Goal: Information Seeking & Learning: Learn about a topic

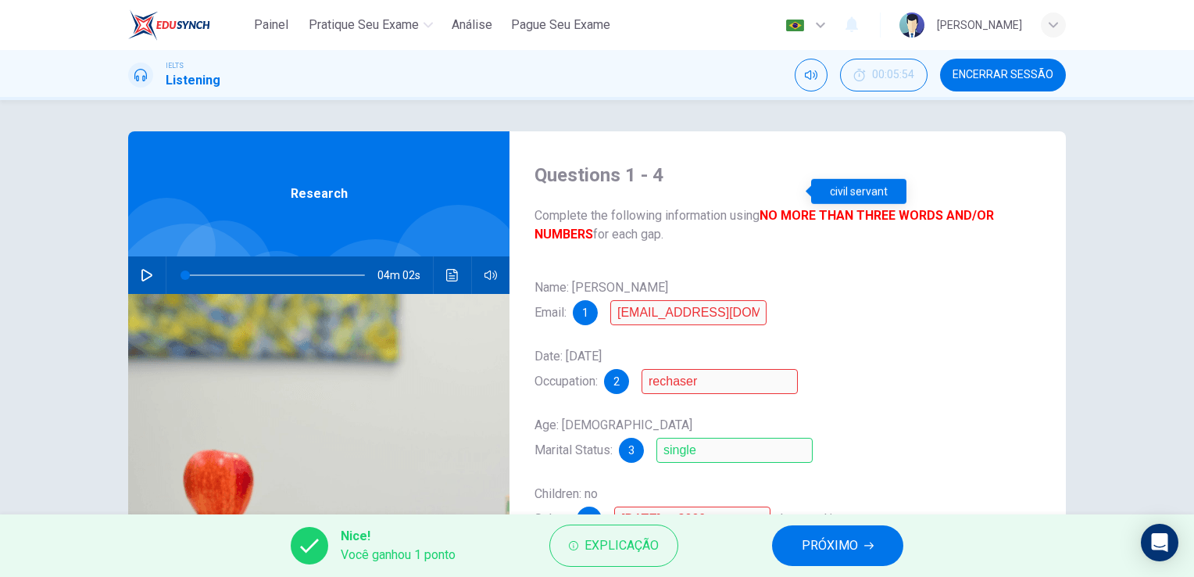
scroll to position [191, 0]
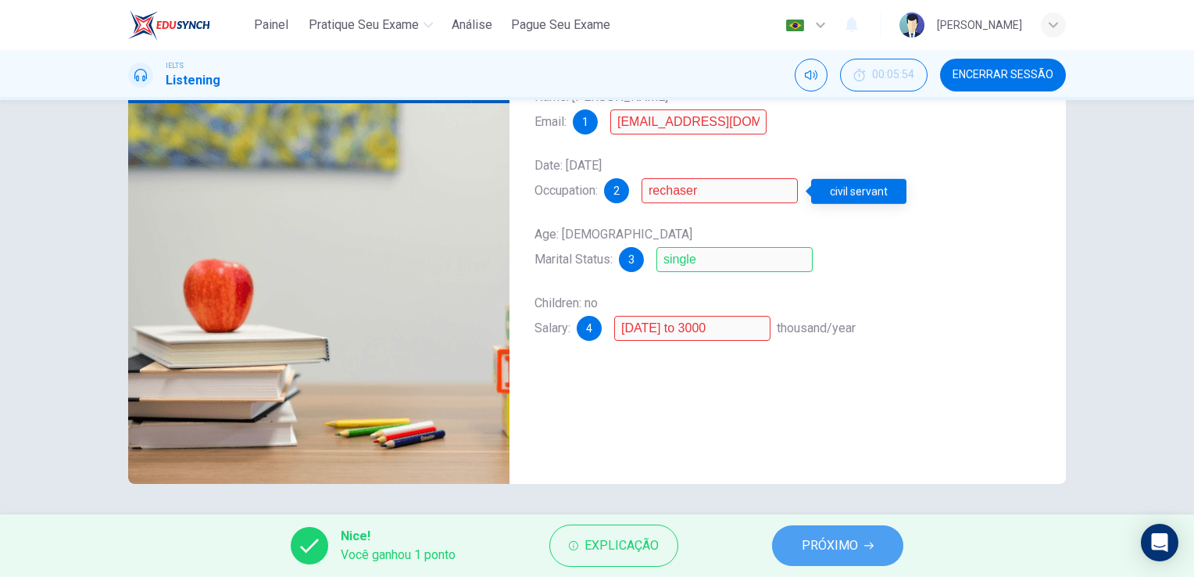
click at [810, 546] on span "PRÓXIMO" at bounding box center [830, 546] width 56 height 22
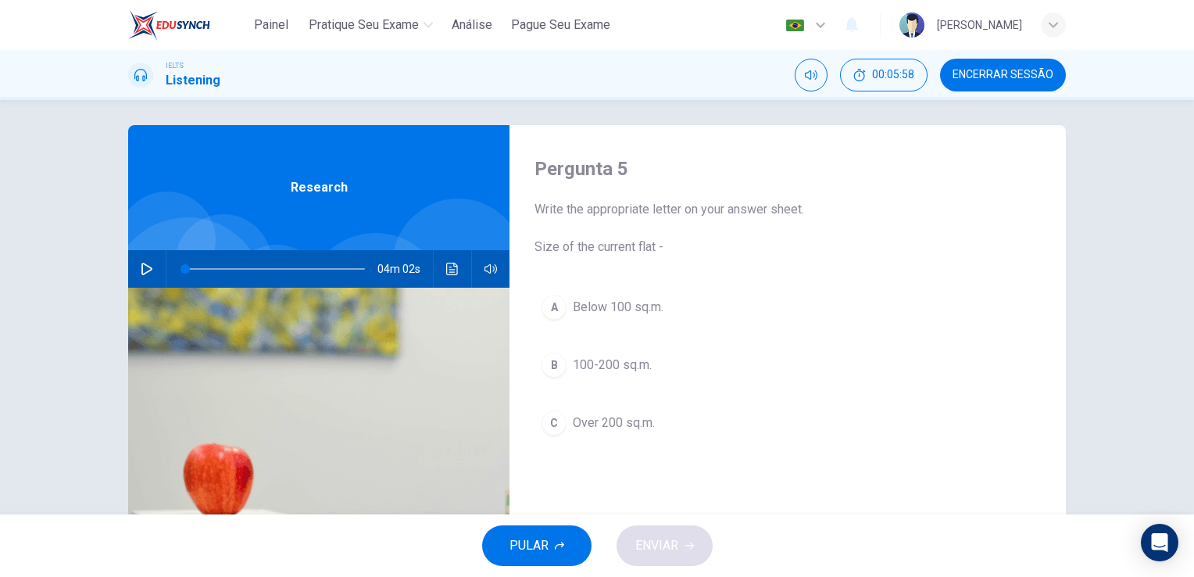
scroll to position [0, 0]
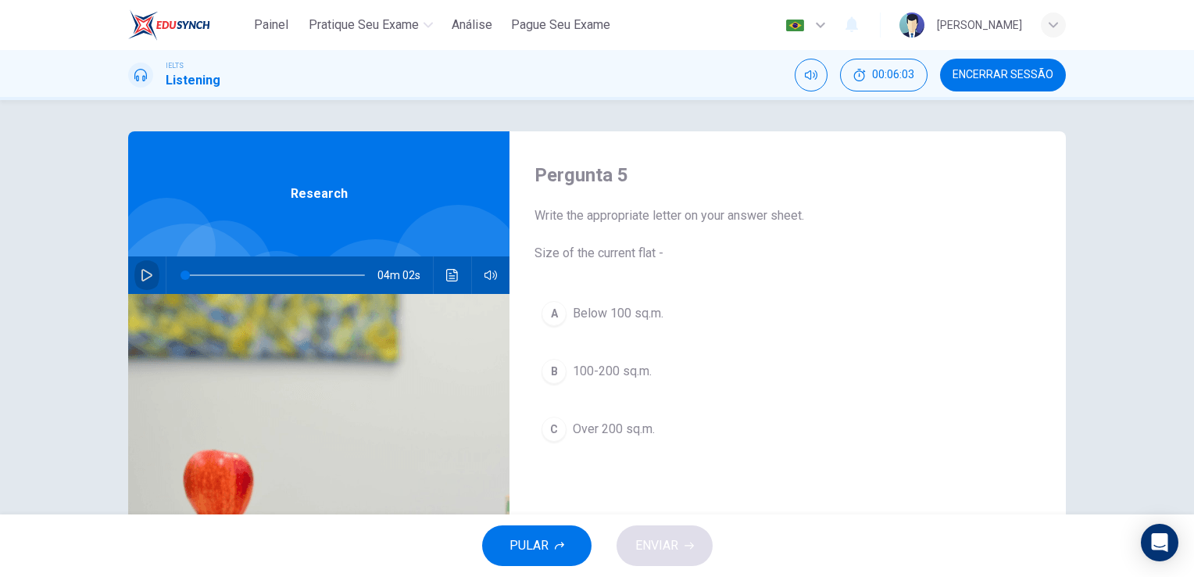
click at [141, 270] on icon "button" at bounding box center [147, 275] width 13 height 13
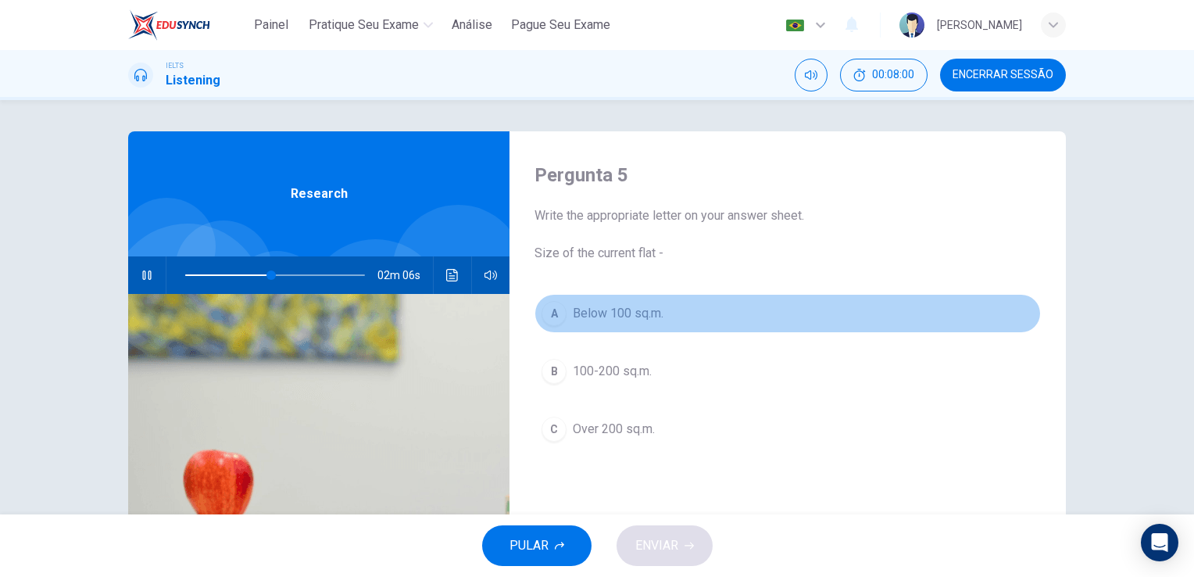
click at [556, 311] on div "A" at bounding box center [554, 313] width 25 height 25
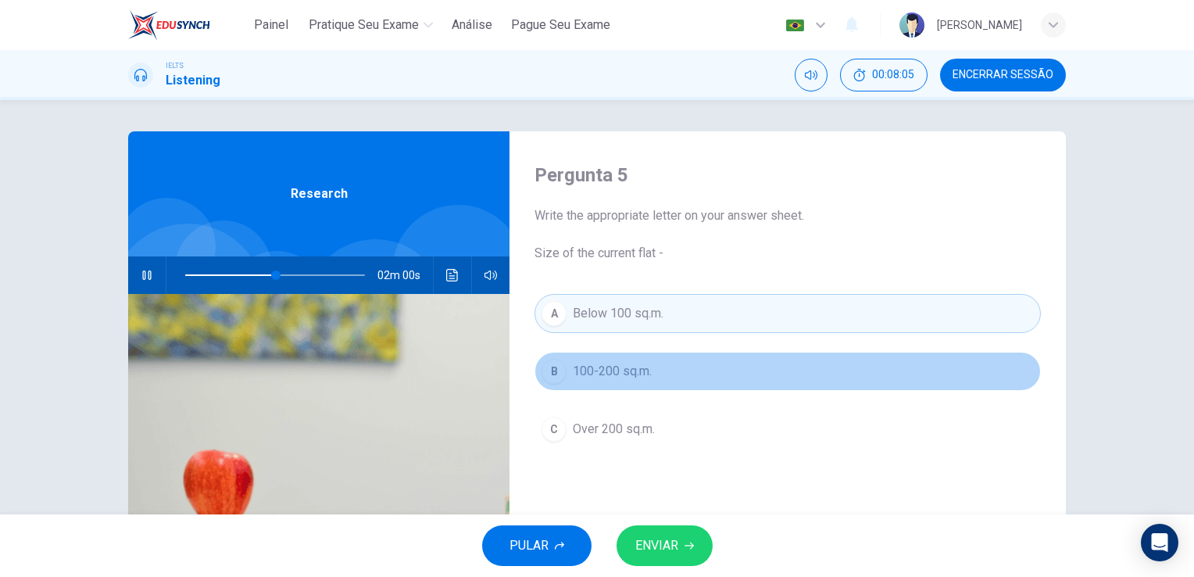
click at [555, 367] on div "B" at bounding box center [554, 371] width 25 height 25
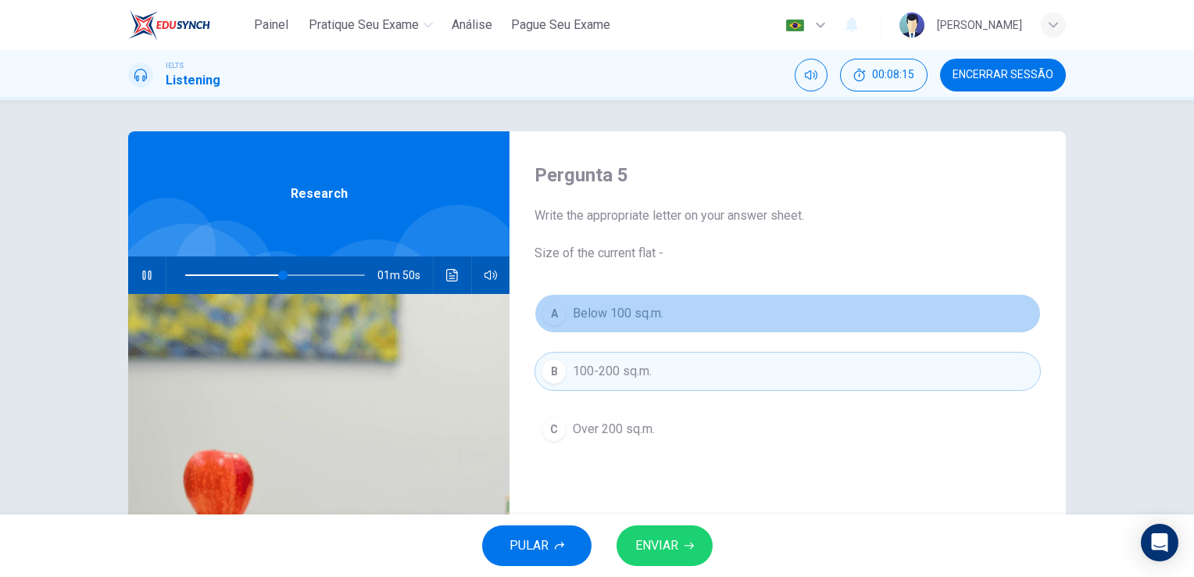
click at [544, 317] on div "A" at bounding box center [554, 313] width 25 height 25
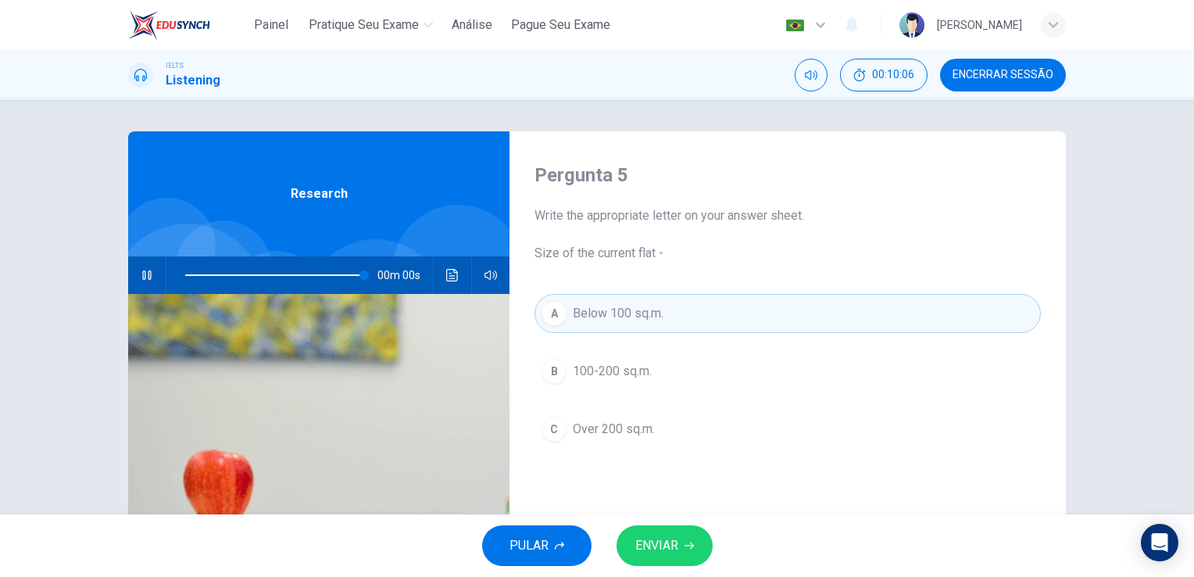
type input "0"
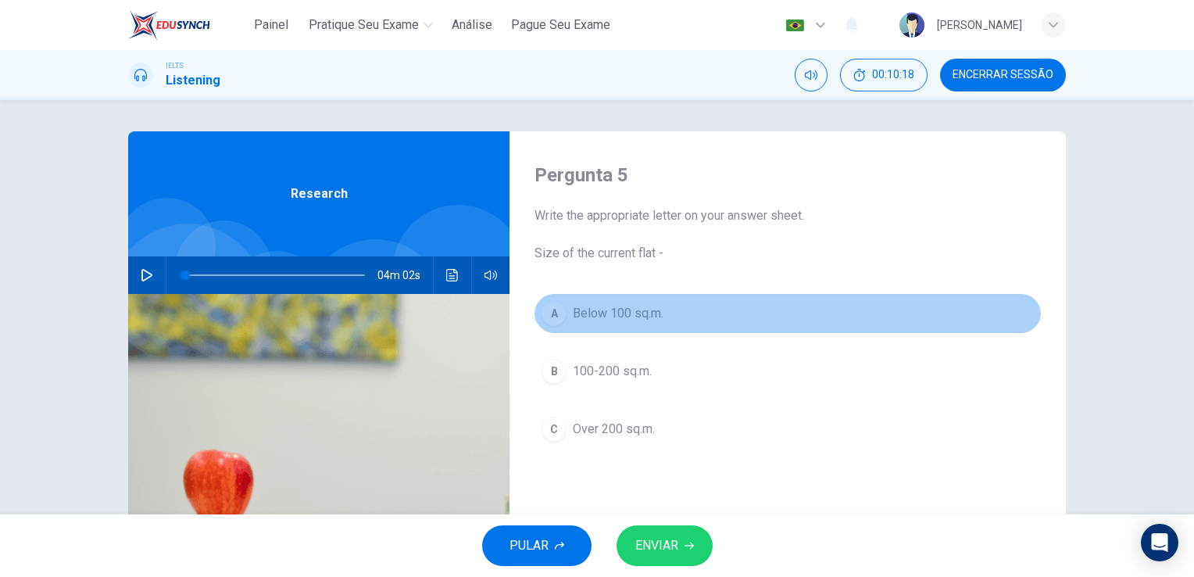
click at [544, 317] on div "A" at bounding box center [554, 313] width 25 height 25
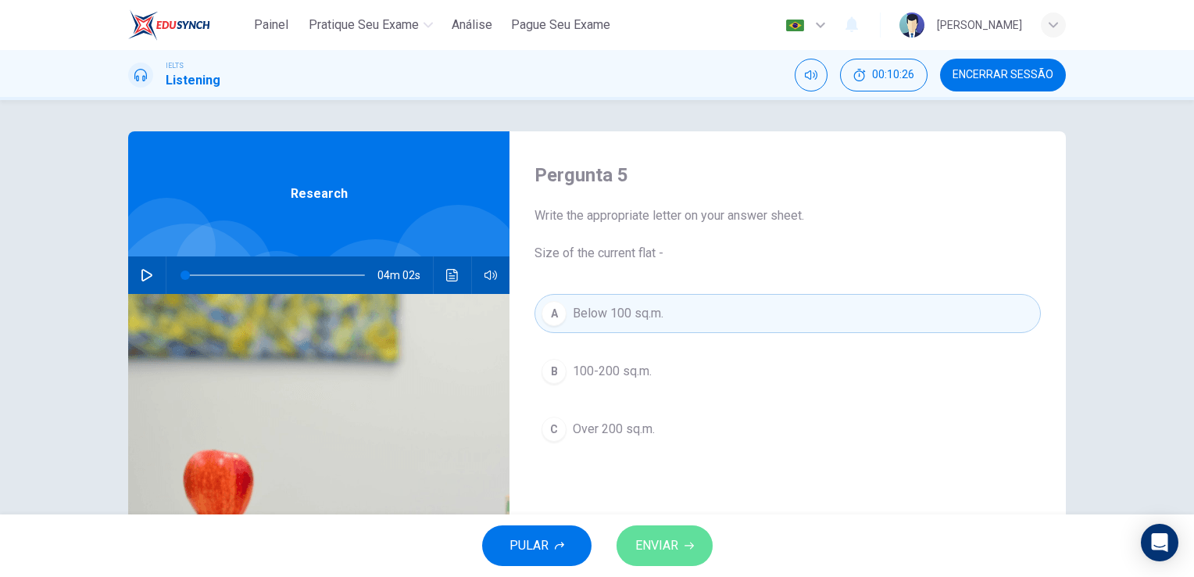
click at [675, 543] on span "ENVIAR" at bounding box center [656, 546] width 43 height 22
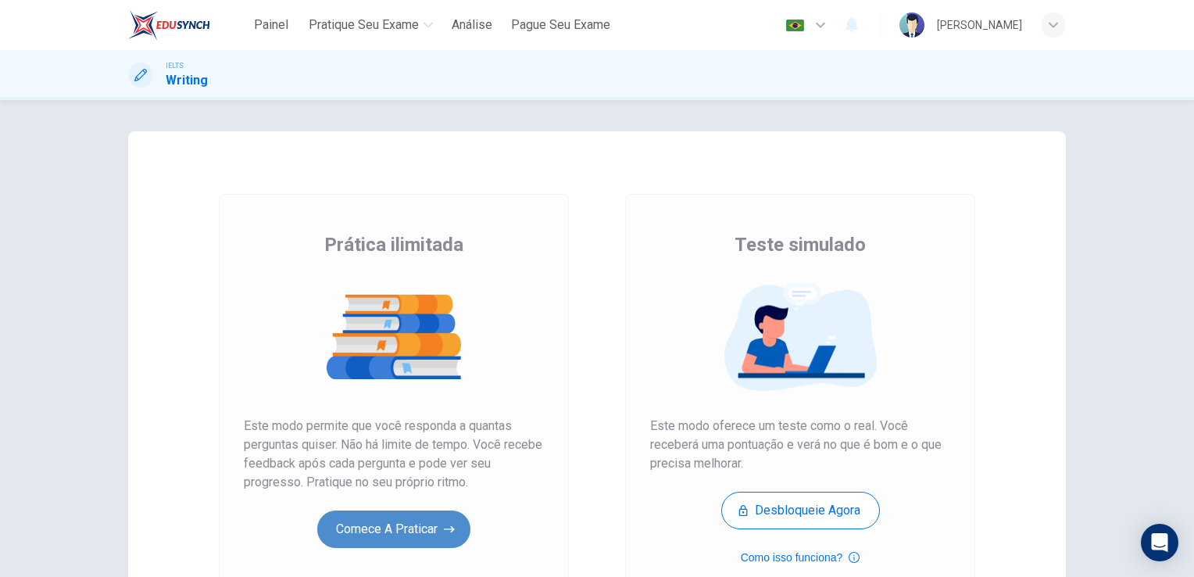
click at [429, 515] on button "Comece a praticar" at bounding box center [393, 529] width 153 height 38
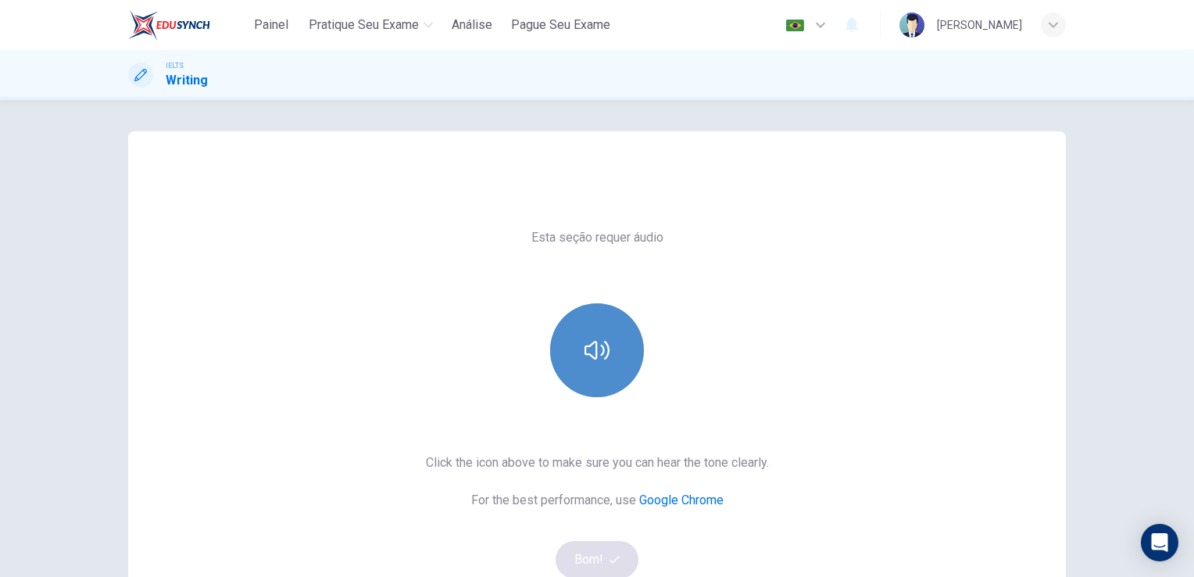
click at [595, 344] on icon "button" at bounding box center [597, 350] width 25 height 25
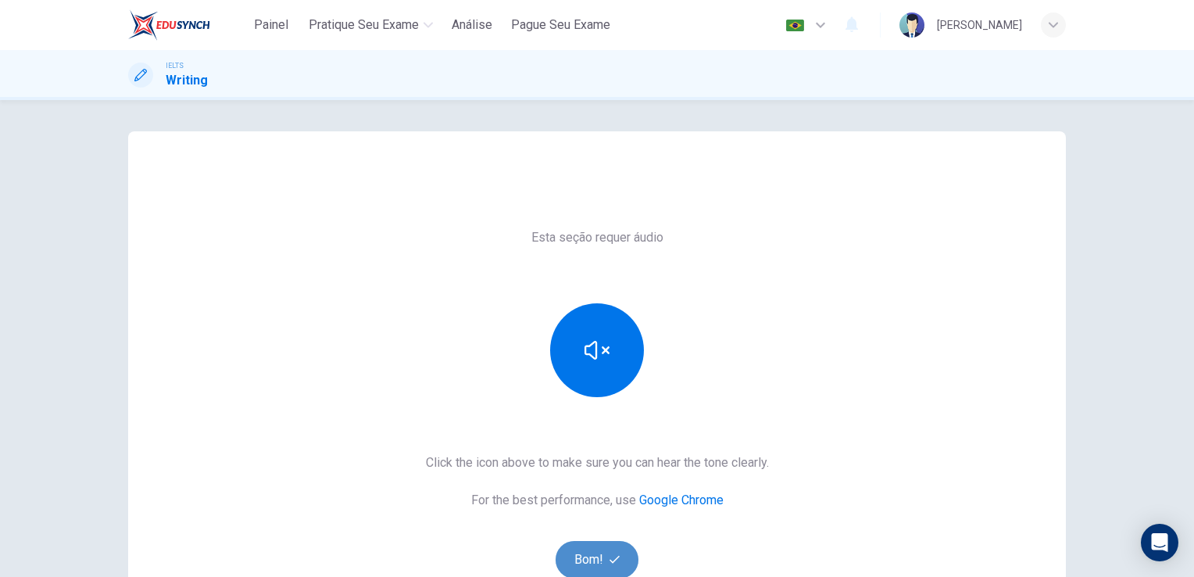
click at [594, 561] on button "Bom!" at bounding box center [598, 560] width 84 height 38
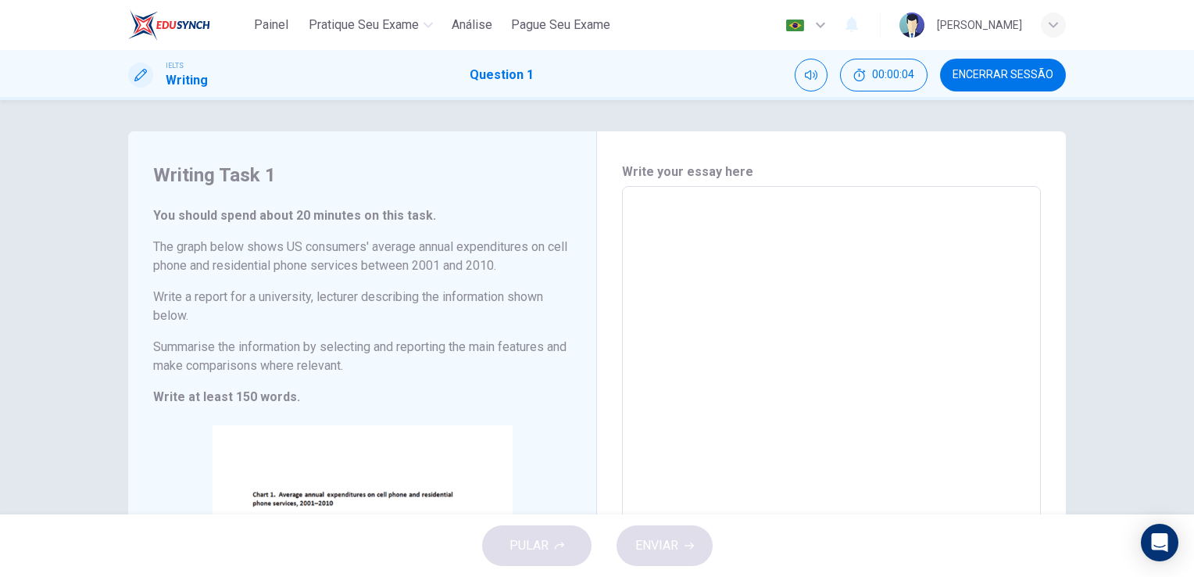
click at [178, 72] on h1 "Writing" at bounding box center [187, 80] width 42 height 19
click at [286, 20] on span "Painel" at bounding box center [271, 25] width 34 height 19
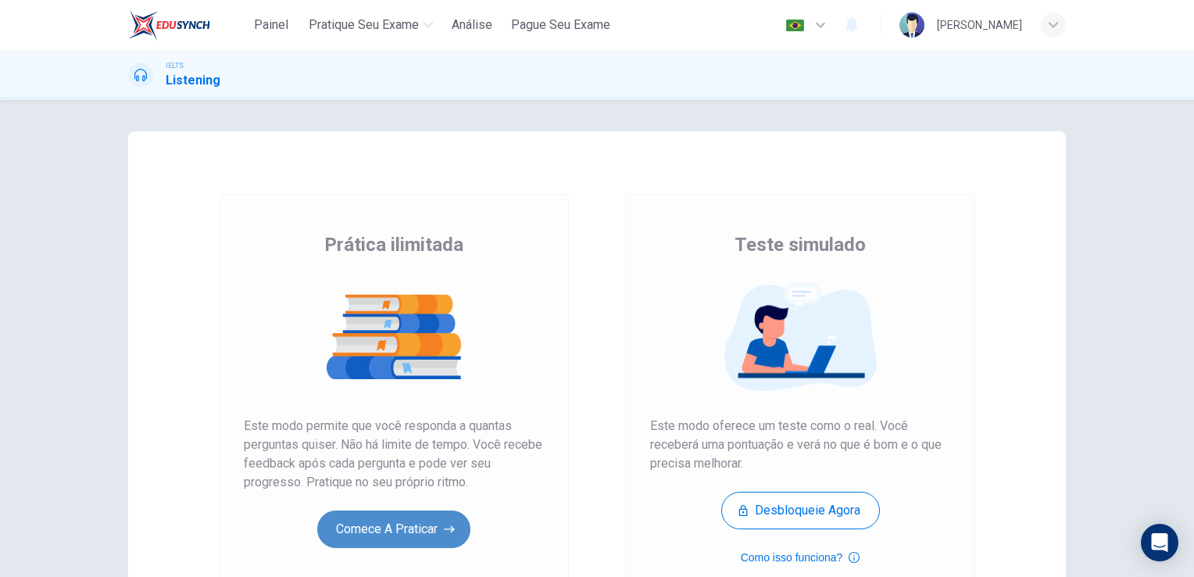
click at [393, 537] on button "Comece a praticar" at bounding box center [393, 529] width 153 height 38
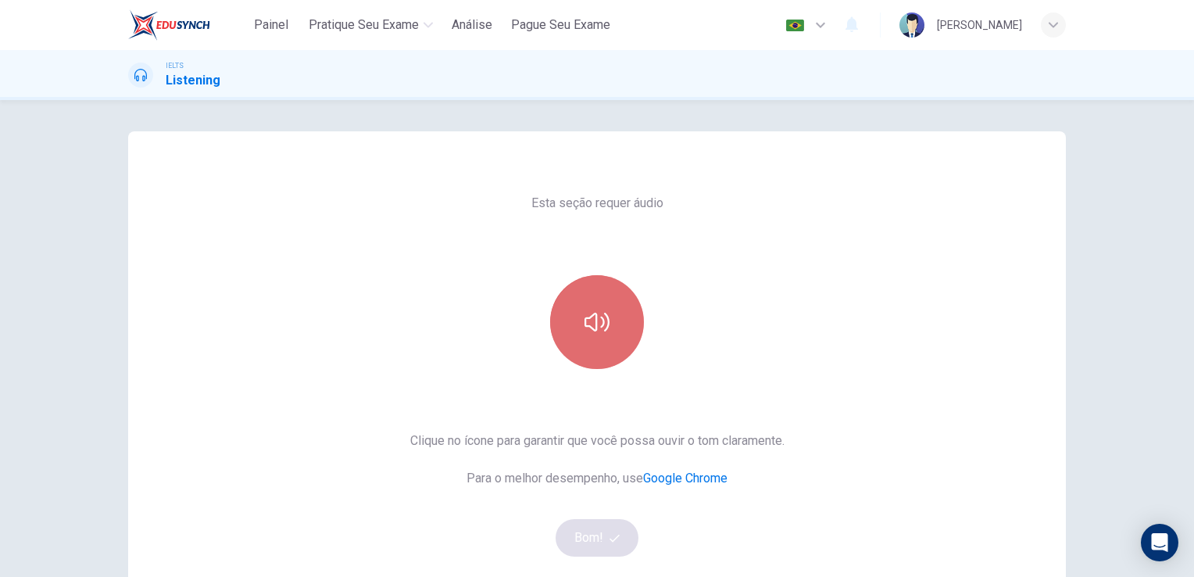
click at [603, 330] on icon "button" at bounding box center [597, 321] width 25 height 25
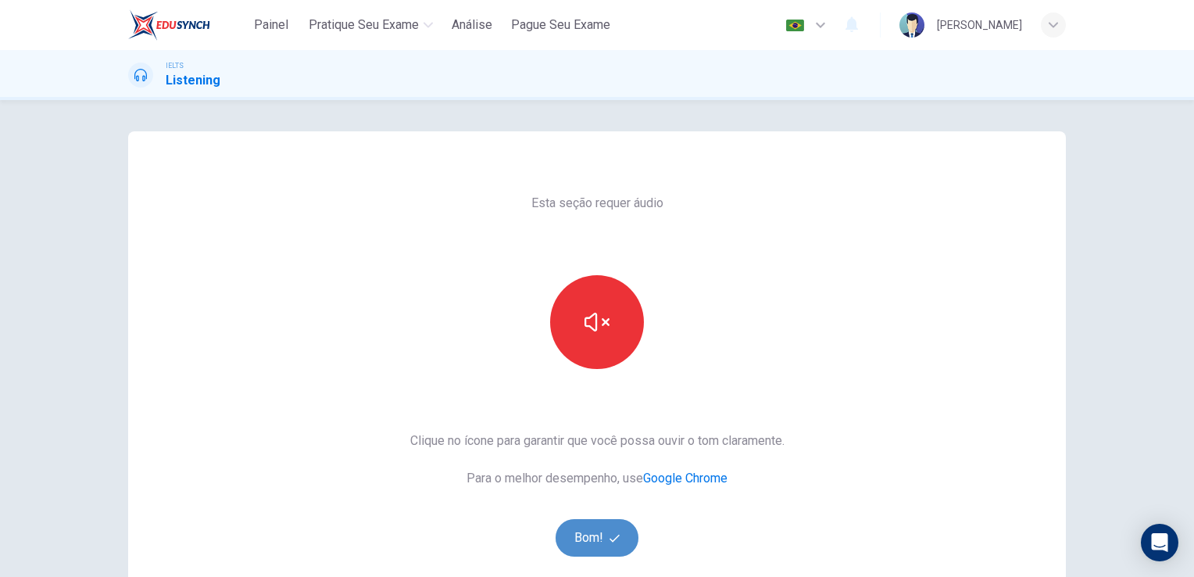
click at [591, 545] on button "Bom!" at bounding box center [598, 538] width 84 height 38
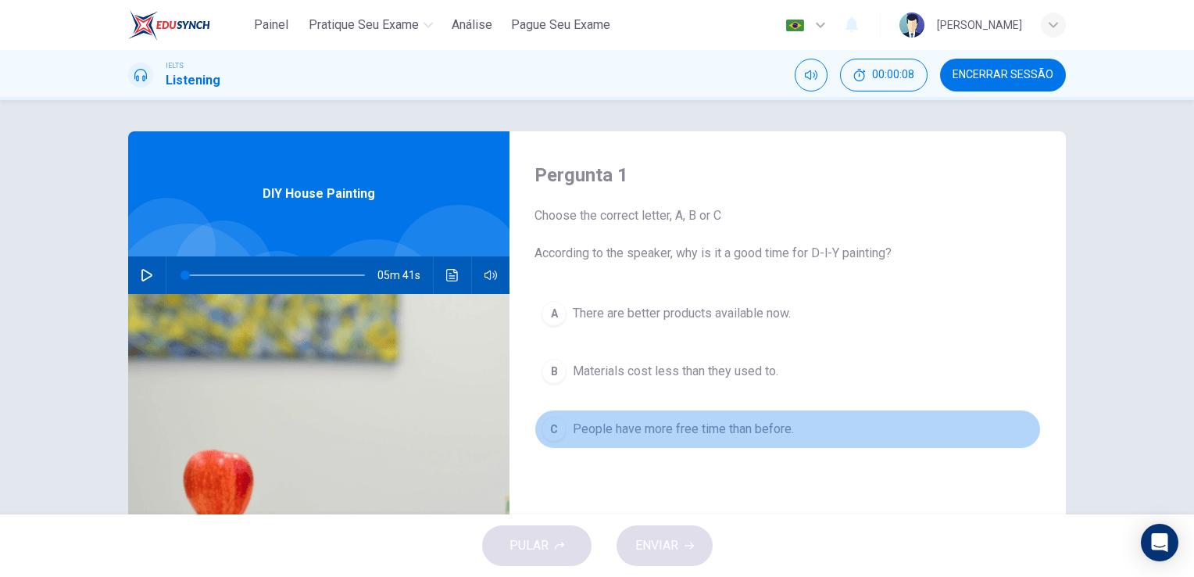
click at [613, 428] on span "People have more free time than before." at bounding box center [683, 429] width 221 height 19
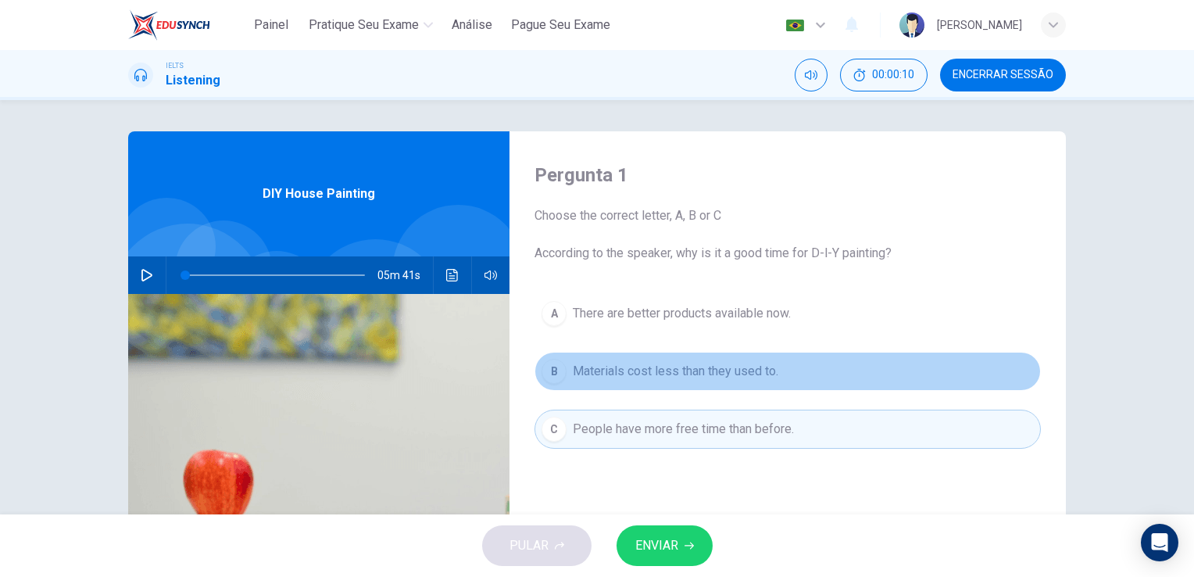
click at [566, 370] on button "B Materials cost less than they used to." at bounding box center [788, 371] width 506 height 39
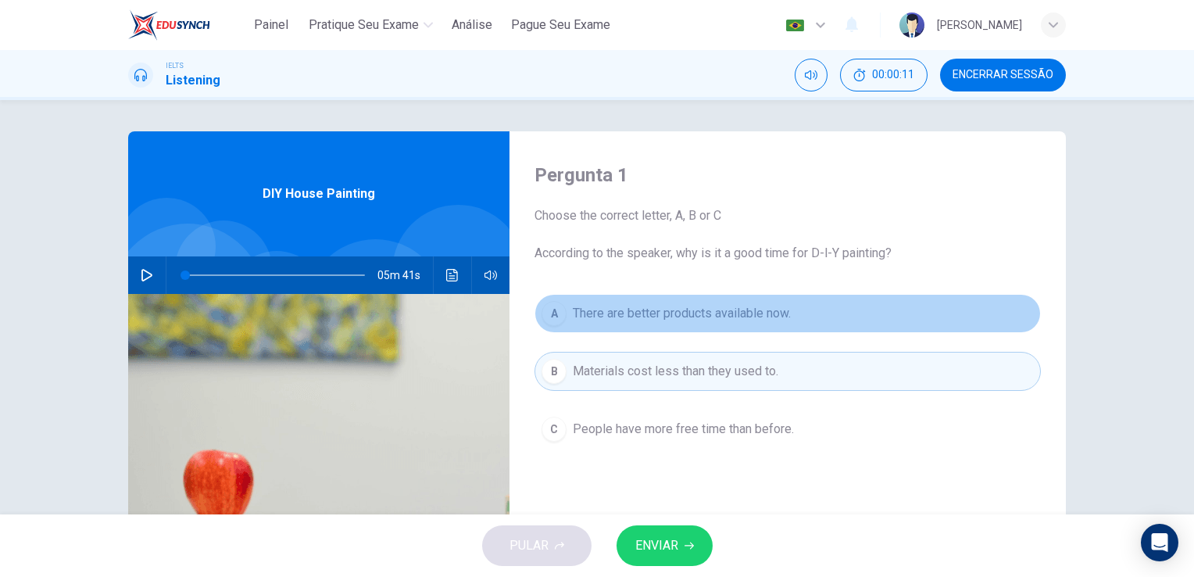
click at [591, 317] on span "There are better products available now." at bounding box center [682, 313] width 218 height 19
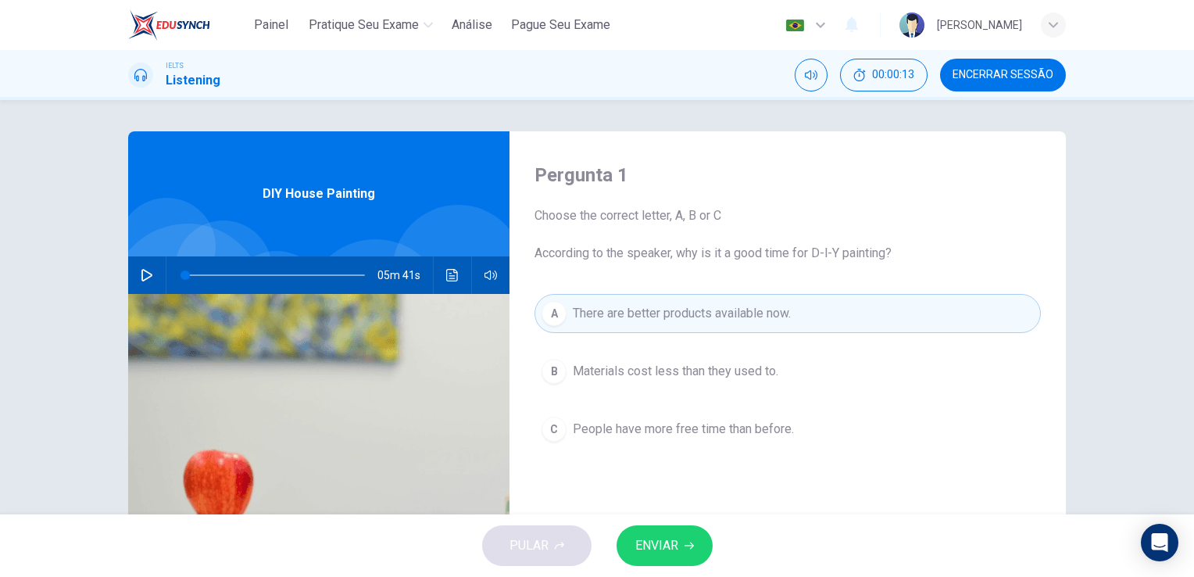
click at [618, 263] on div "Pergunta 1 Choose the correct letter, A, B or C According to the speaker, why i…" at bounding box center [788, 402] width 556 height 543
click at [141, 274] on icon "button" at bounding box center [147, 275] width 13 height 13
click at [185, 275] on span at bounding box center [275, 275] width 180 height 22
click at [181, 275] on span at bounding box center [185, 274] width 9 height 9
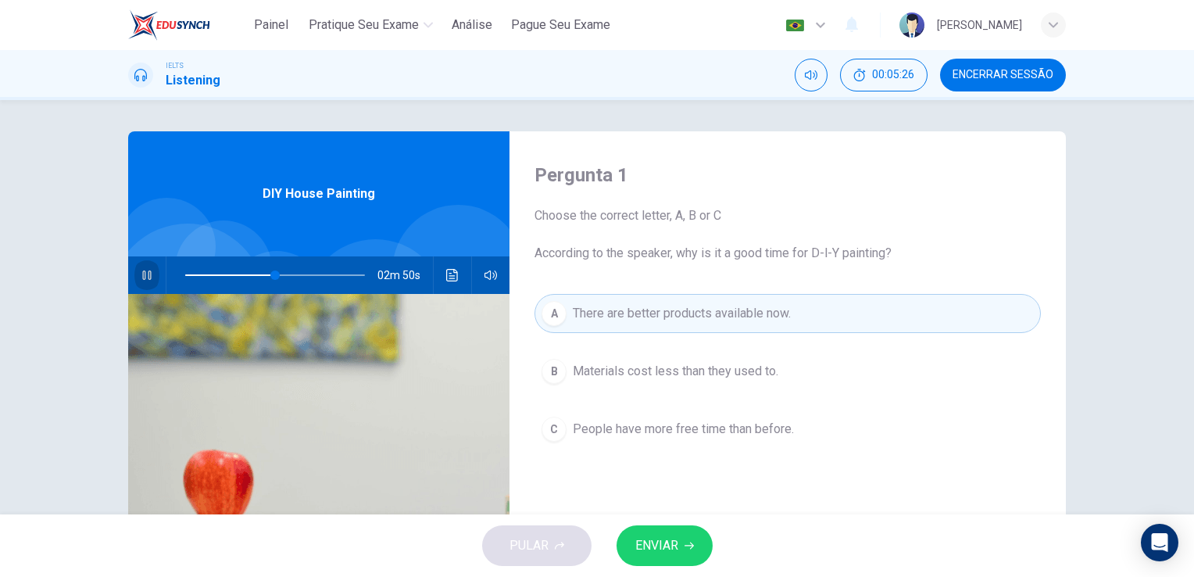
click at [147, 274] on icon "button" at bounding box center [146, 274] width 9 height 9
type input "50"
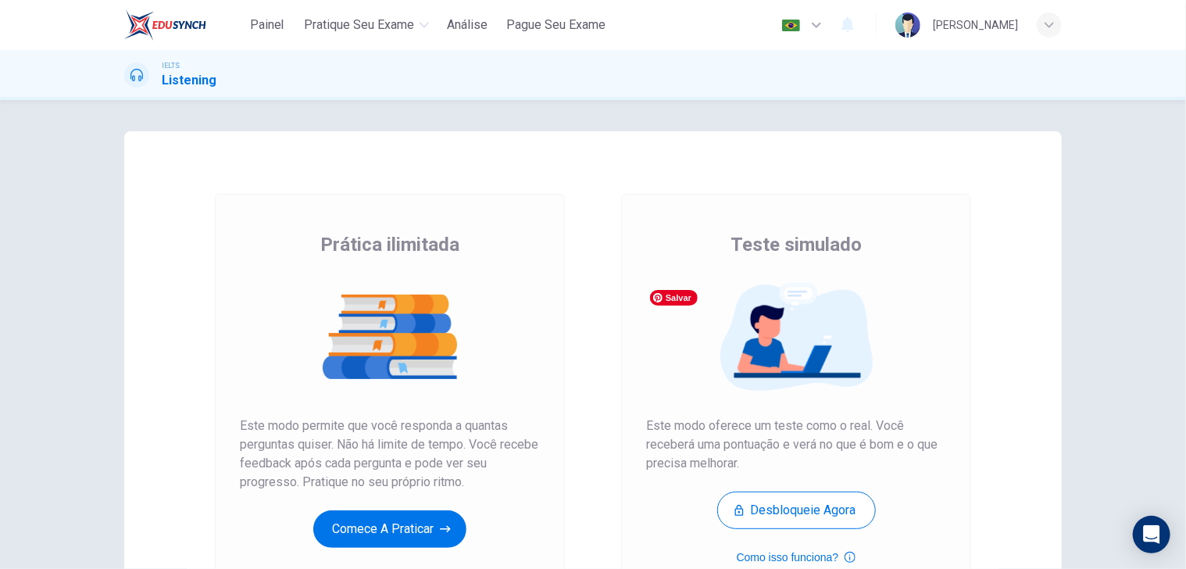
click at [767, 339] on img at bounding box center [796, 336] width 300 height 109
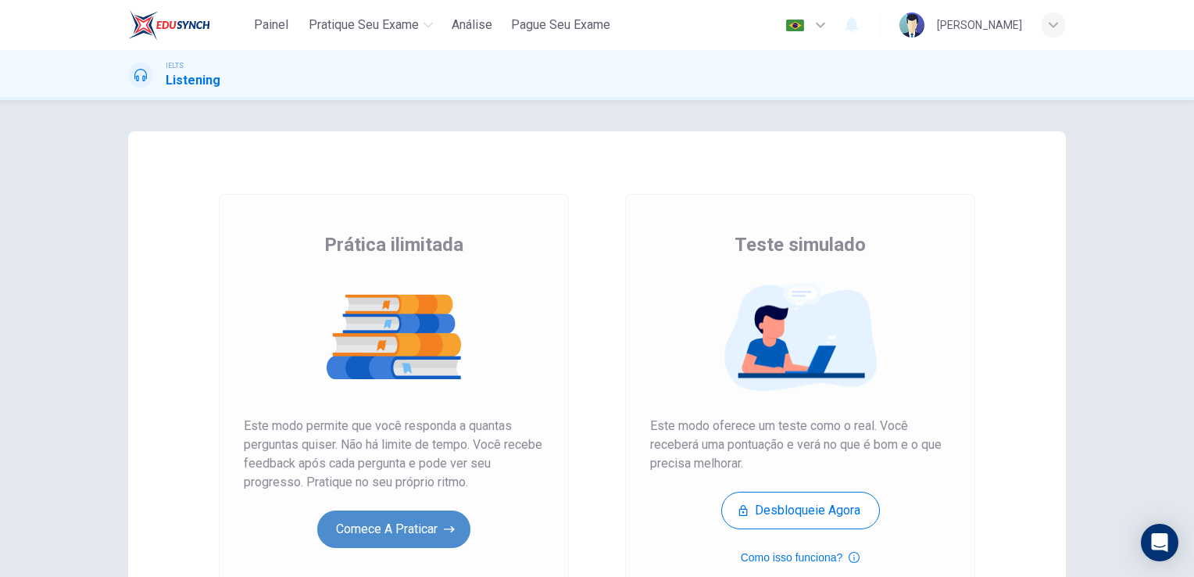
click at [431, 535] on button "Comece a praticar" at bounding box center [393, 529] width 153 height 38
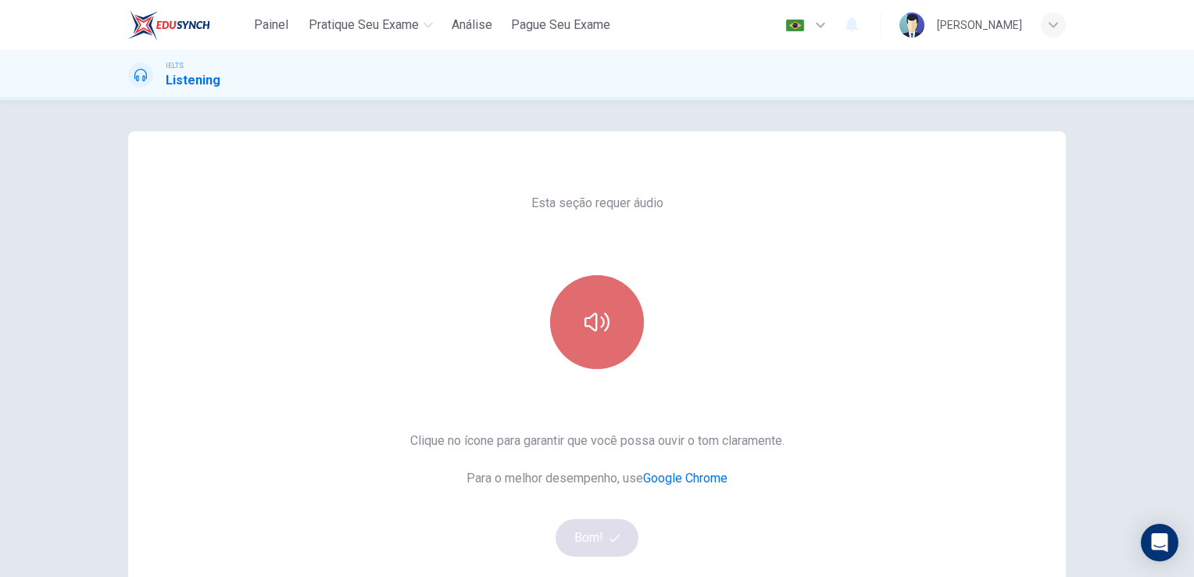
click at [563, 345] on button "button" at bounding box center [597, 322] width 94 height 94
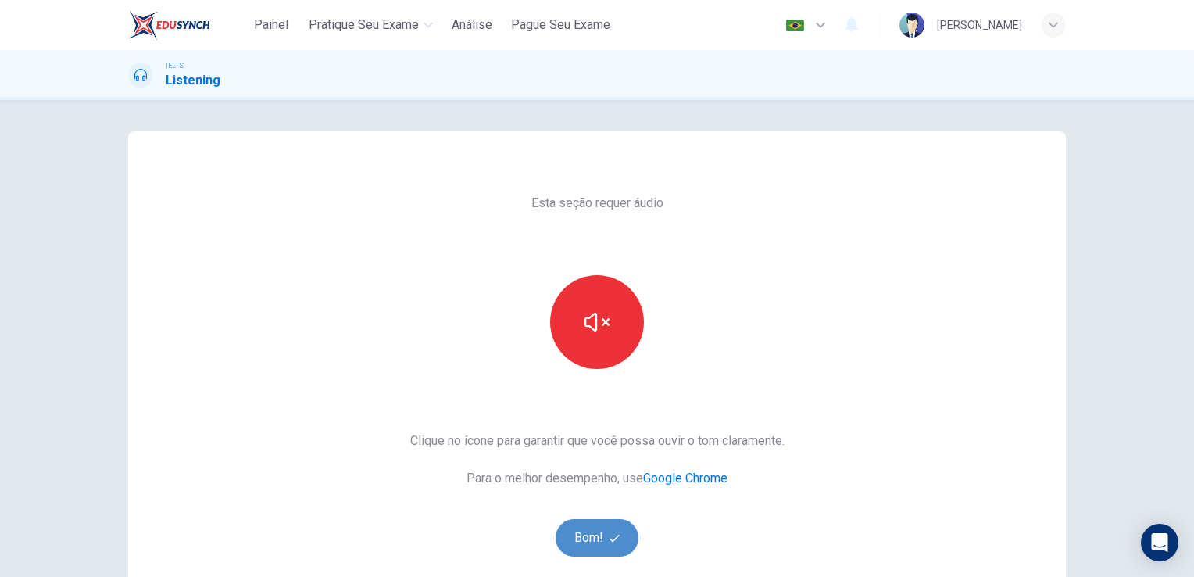
click at [581, 545] on button "Bom!" at bounding box center [598, 538] width 84 height 38
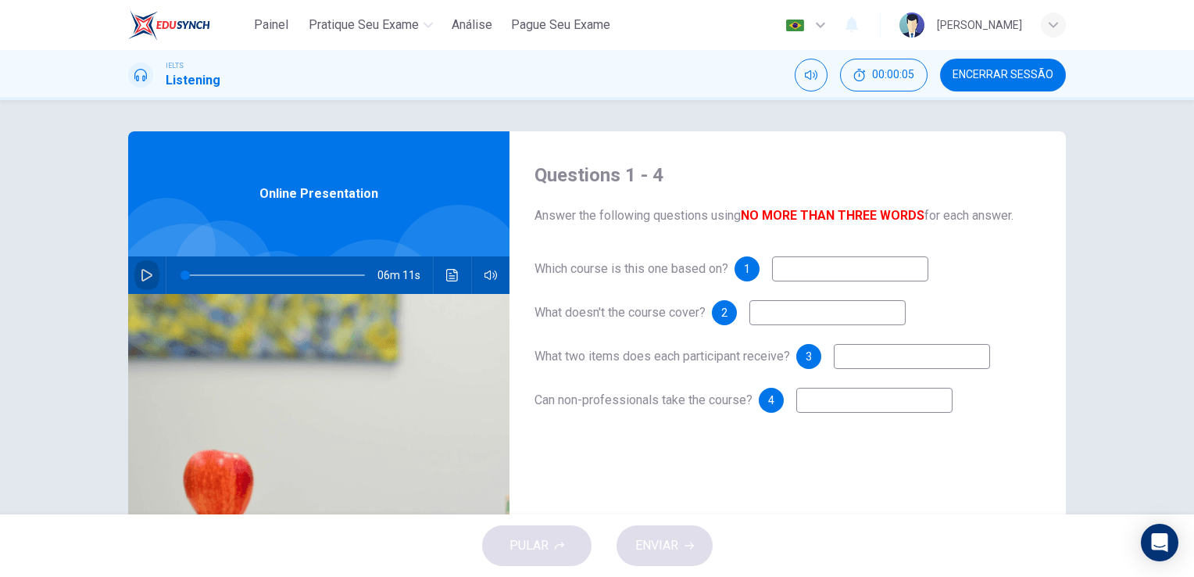
click at [144, 274] on icon "button" at bounding box center [147, 275] width 13 height 13
click at [144, 274] on icon "button" at bounding box center [146, 274] width 9 height 9
click at [145, 274] on icon "button" at bounding box center [147, 275] width 13 height 13
click at [145, 274] on icon "button" at bounding box center [146, 274] width 9 height 9
type input "95"
